Goal: Task Accomplishment & Management: Manage account settings

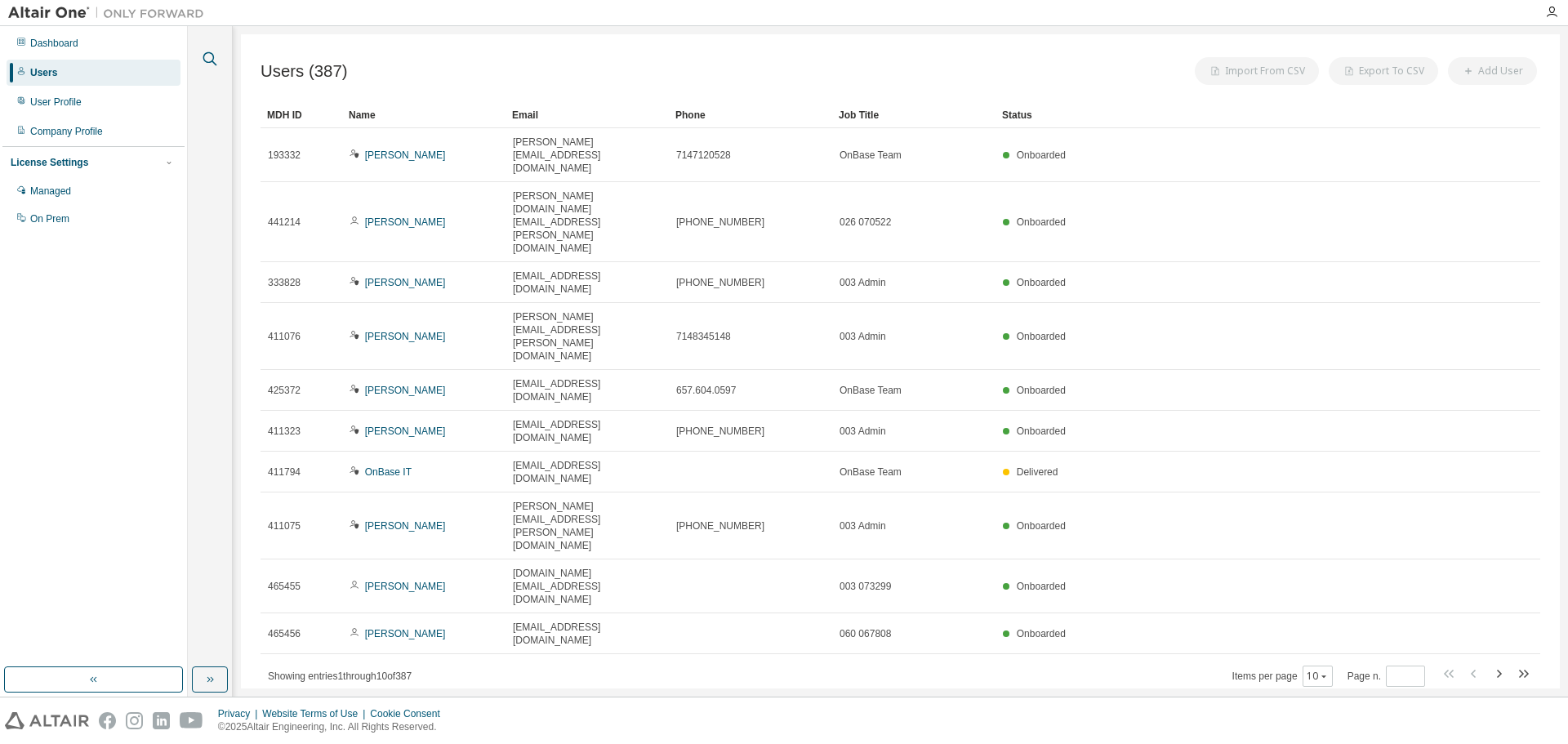
click at [207, 56] on icon "button" at bounding box center [210, 59] width 20 height 20
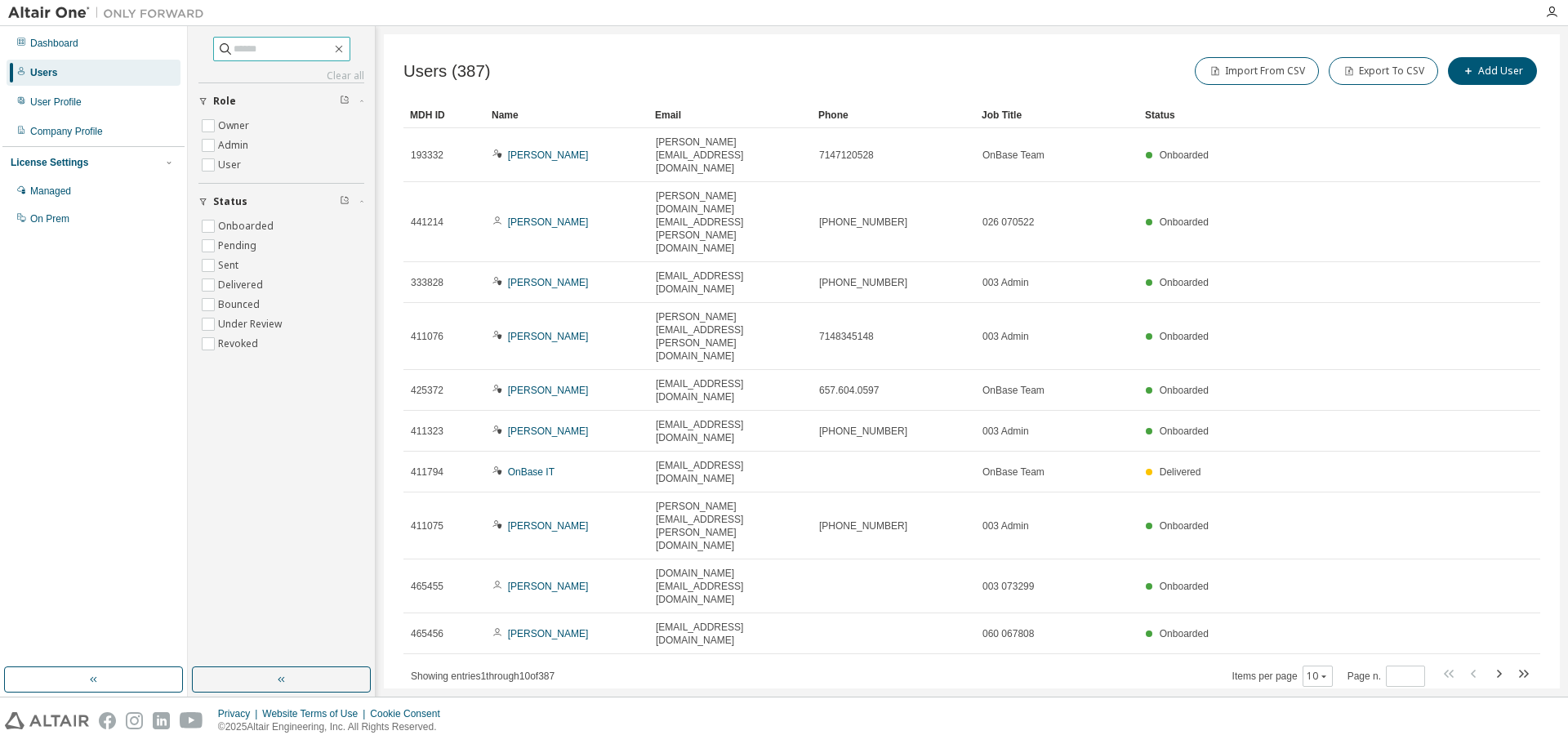
click at [248, 49] on input "text" at bounding box center [282, 49] width 98 height 16
type input "****"
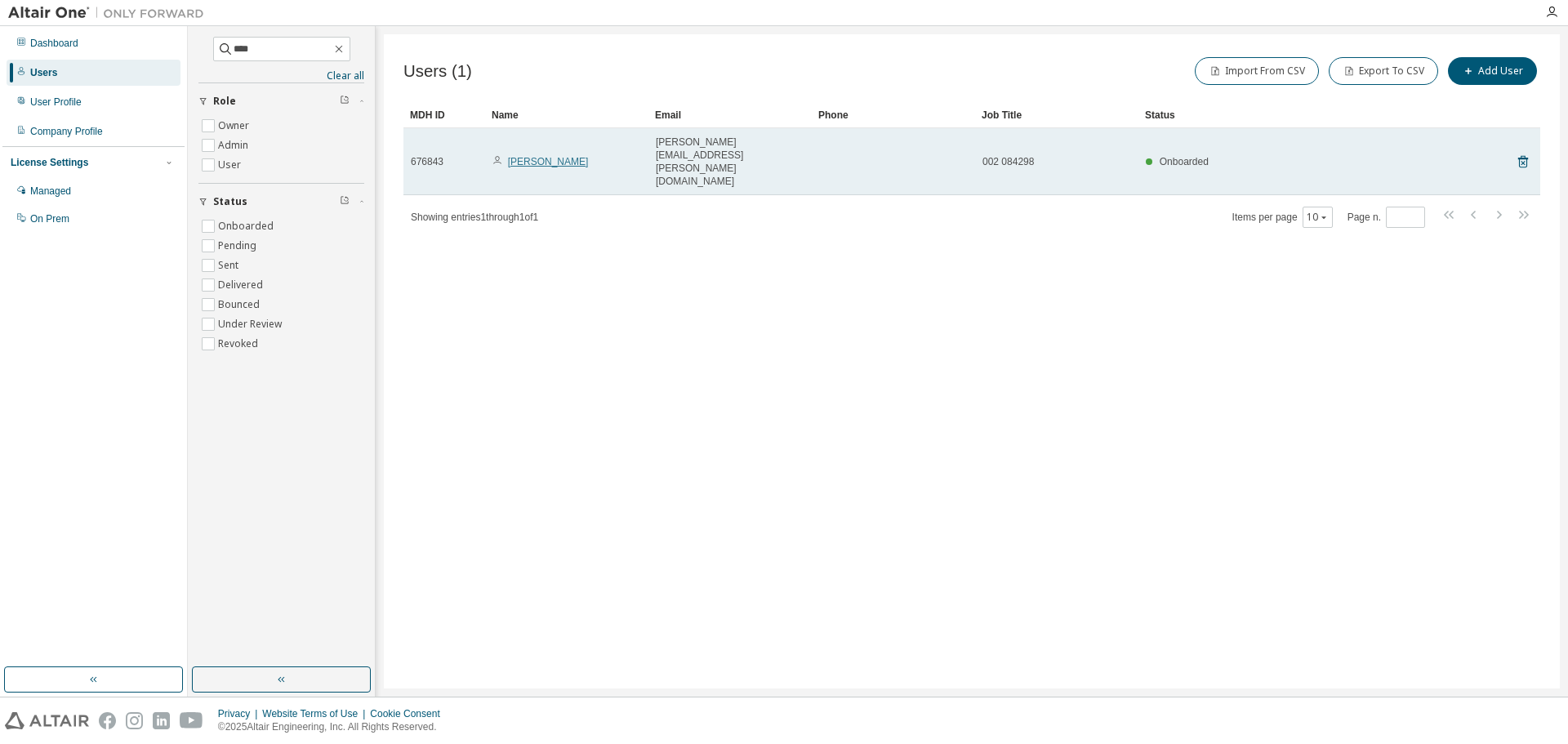
click at [536, 156] on link "Neil Shah" at bounding box center [548, 161] width 81 height 11
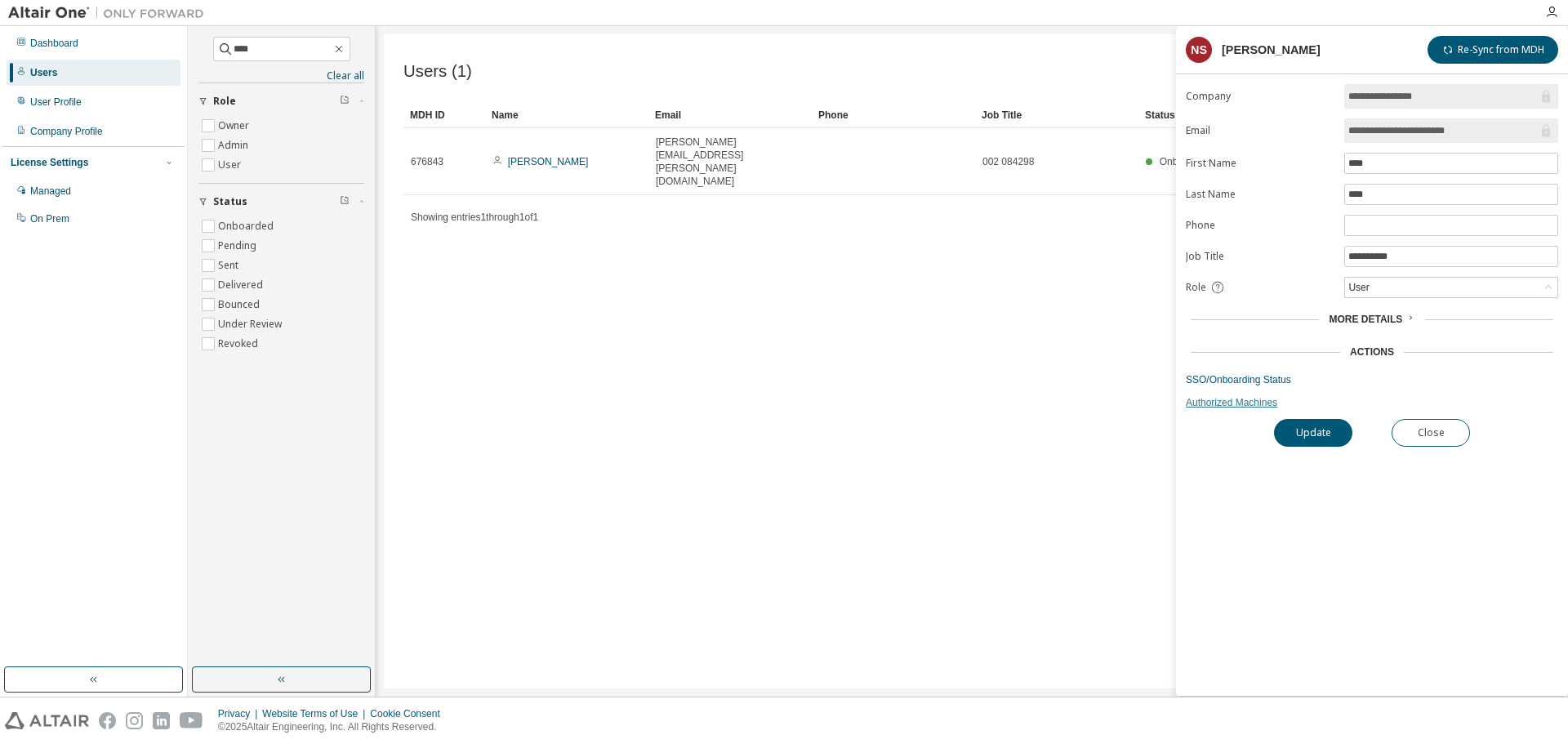
click at [1237, 404] on link "Authorized Machines" at bounding box center [1371, 402] width 372 height 13
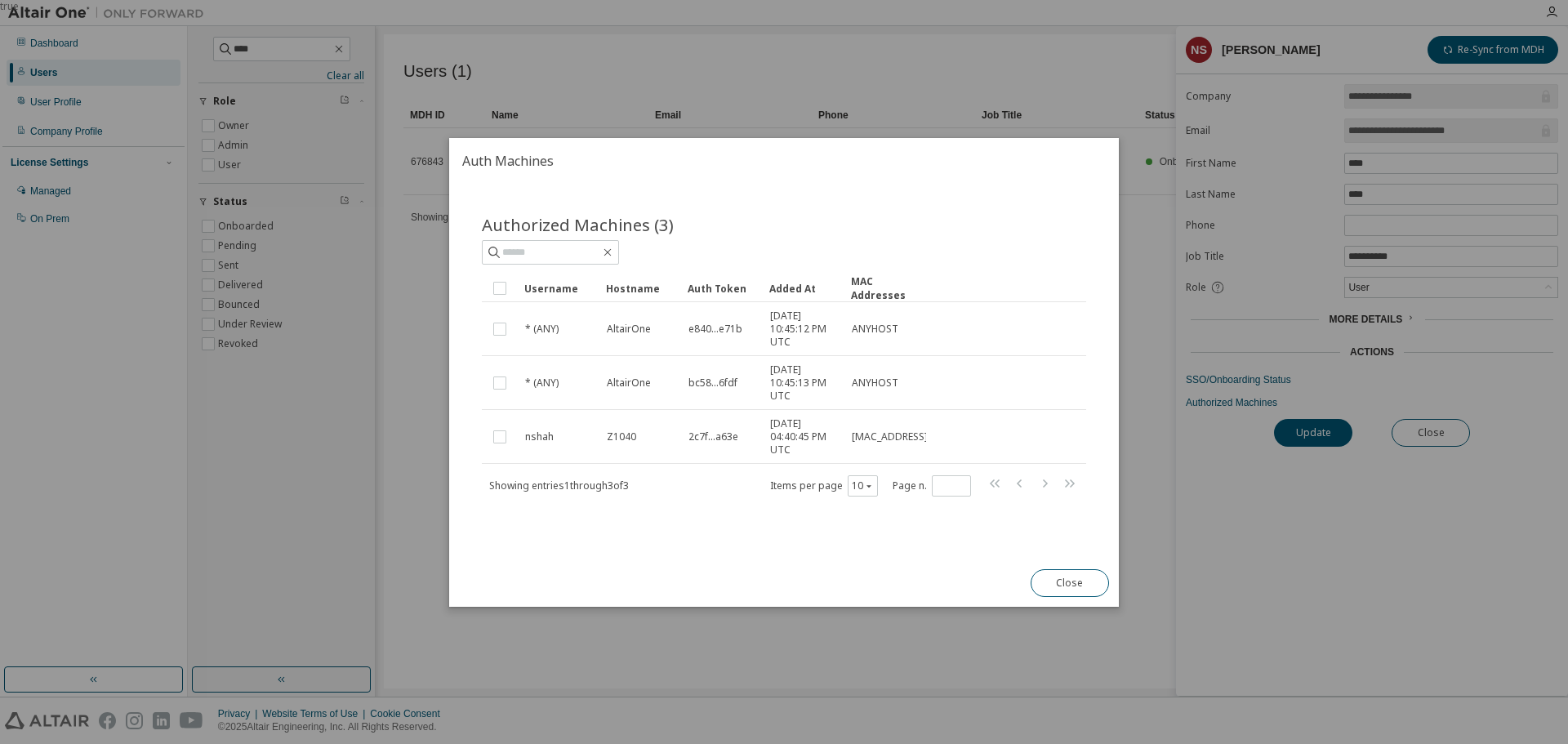
click at [1072, 597] on div "Close" at bounding box center [1069, 584] width 98 height 48
click at [1080, 587] on button "Close" at bounding box center [1070, 583] width 78 height 28
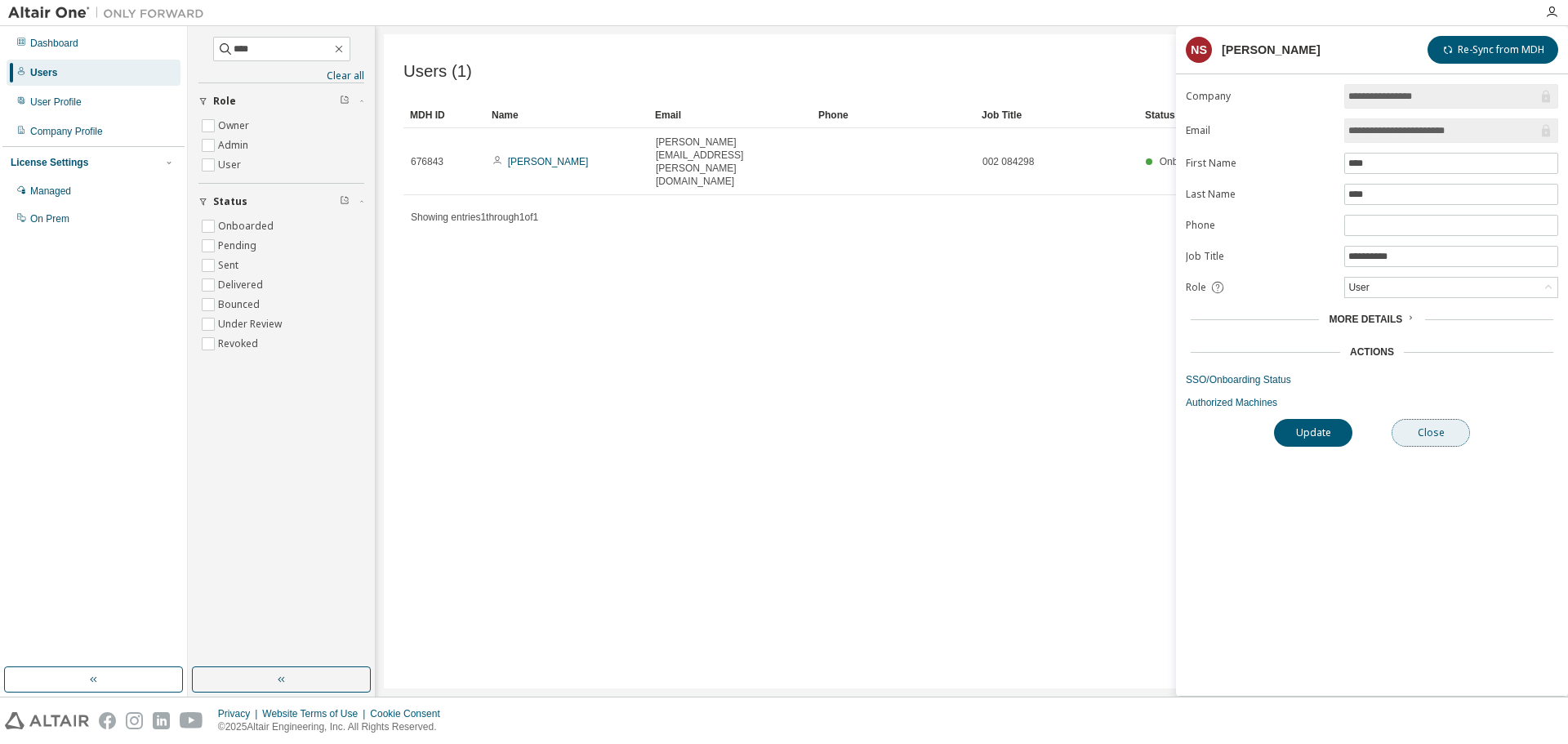
click at [1429, 433] on button "Close" at bounding box center [1430, 433] width 78 height 28
